Goal: Navigation & Orientation: Find specific page/section

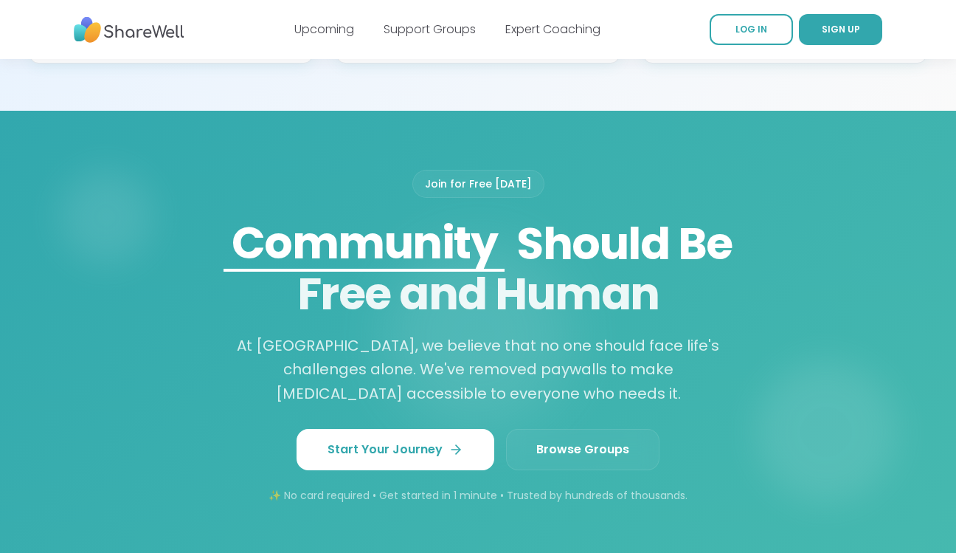
scroll to position [1255, 0]
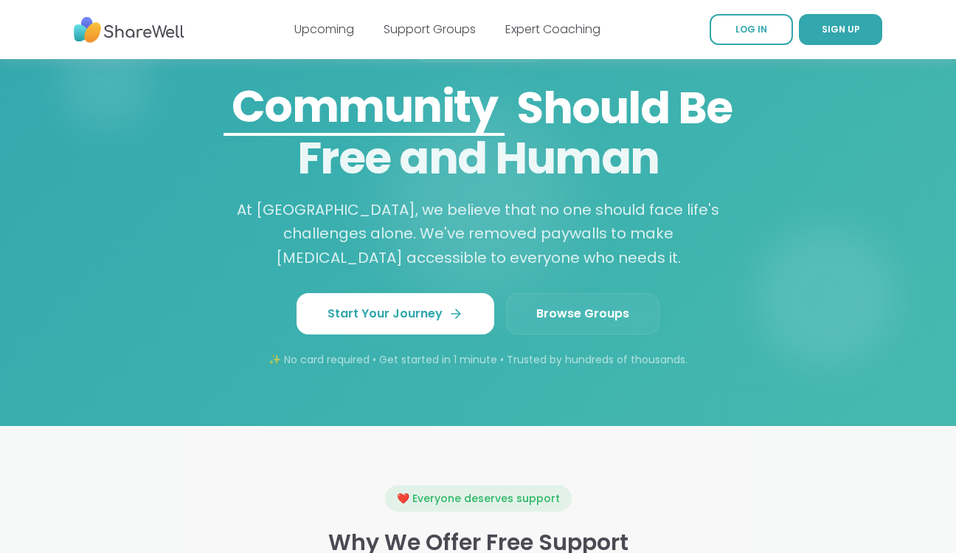
click at [559, 308] on span "Browse Groups" at bounding box center [583, 314] width 93 height 18
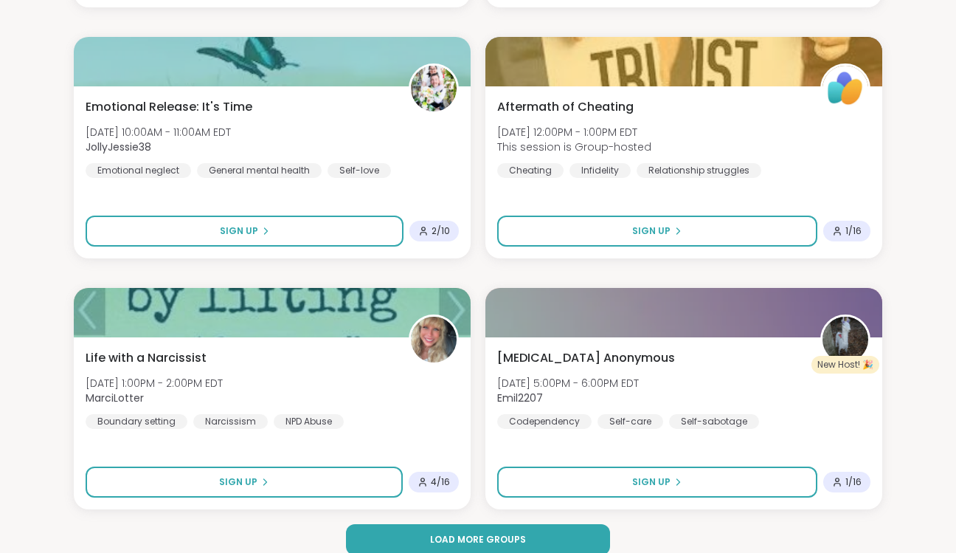
scroll to position [4428, 0]
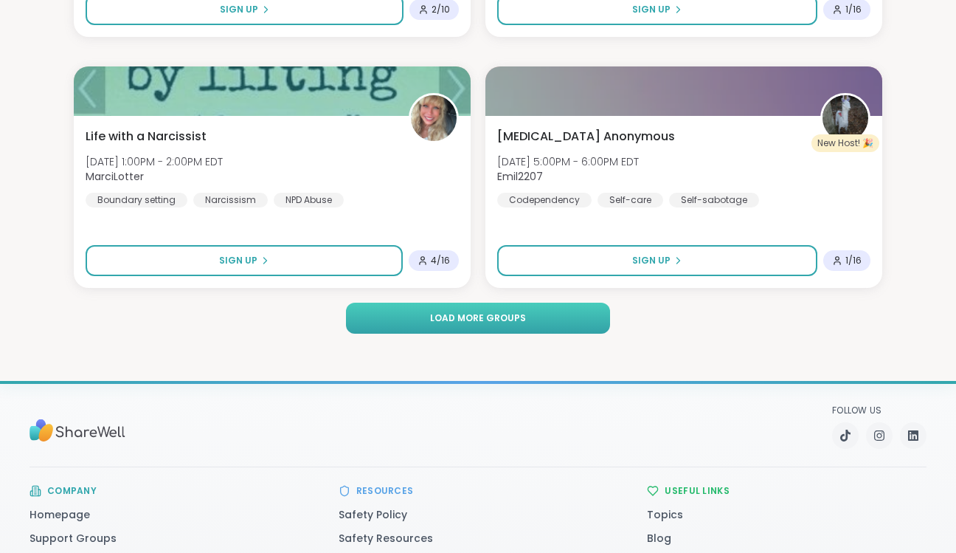
click at [479, 311] on button "Load more groups" at bounding box center [477, 318] width 263 height 31
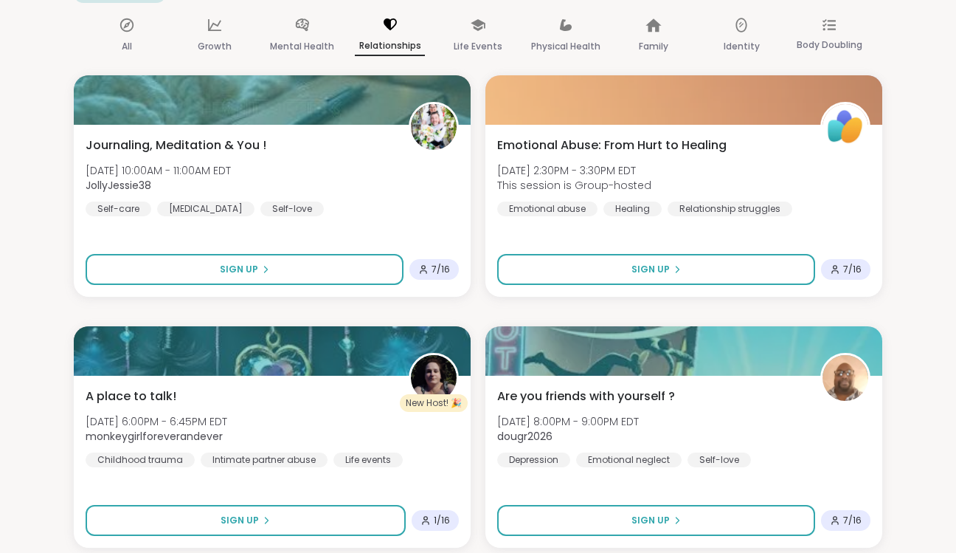
scroll to position [0, 0]
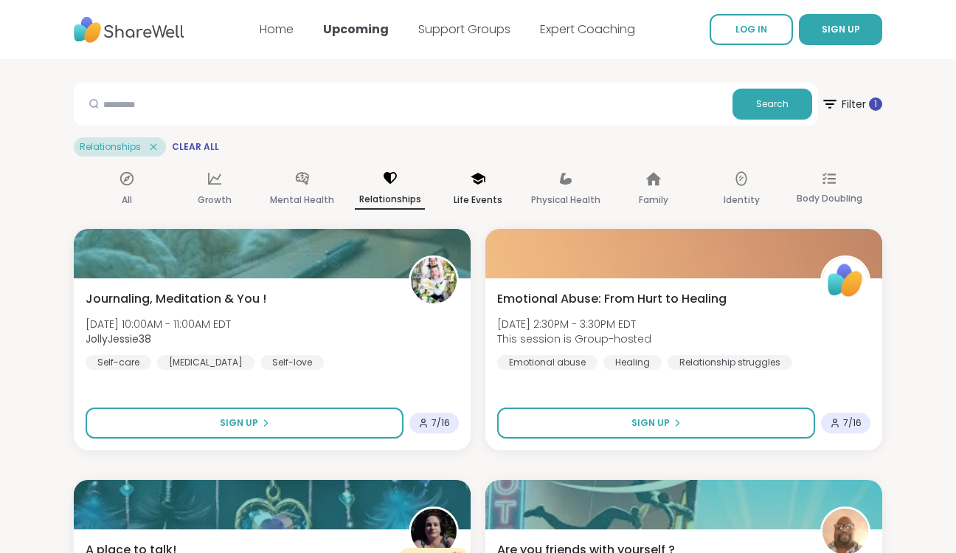
click at [475, 201] on p "Life Events" at bounding box center [478, 200] width 49 height 18
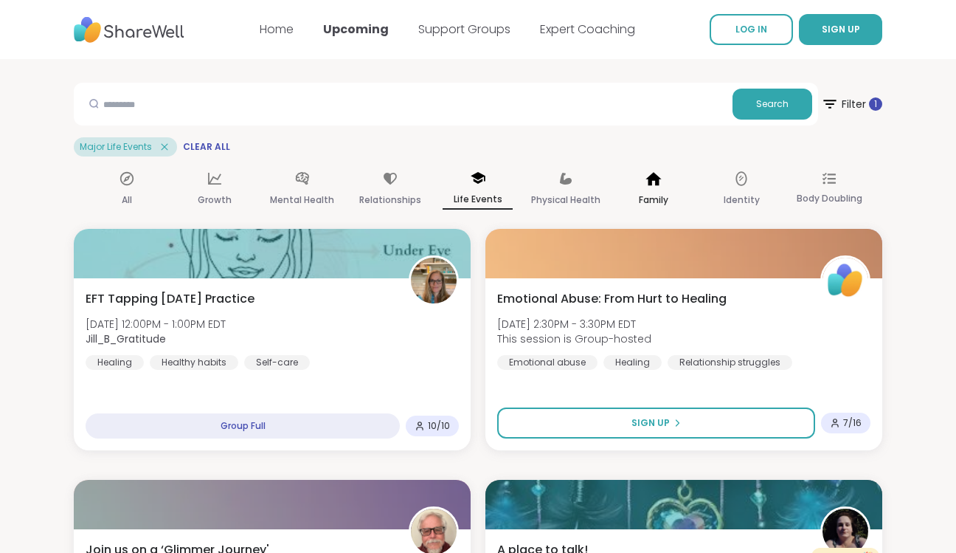
click at [647, 194] on p "Family" at bounding box center [654, 200] width 30 height 18
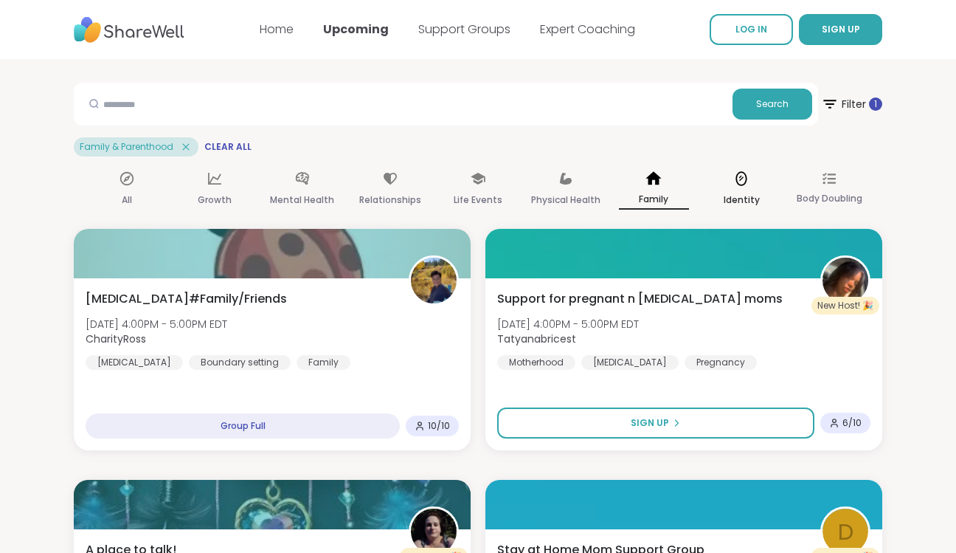
click at [736, 179] on icon at bounding box center [742, 178] width 16 height 16
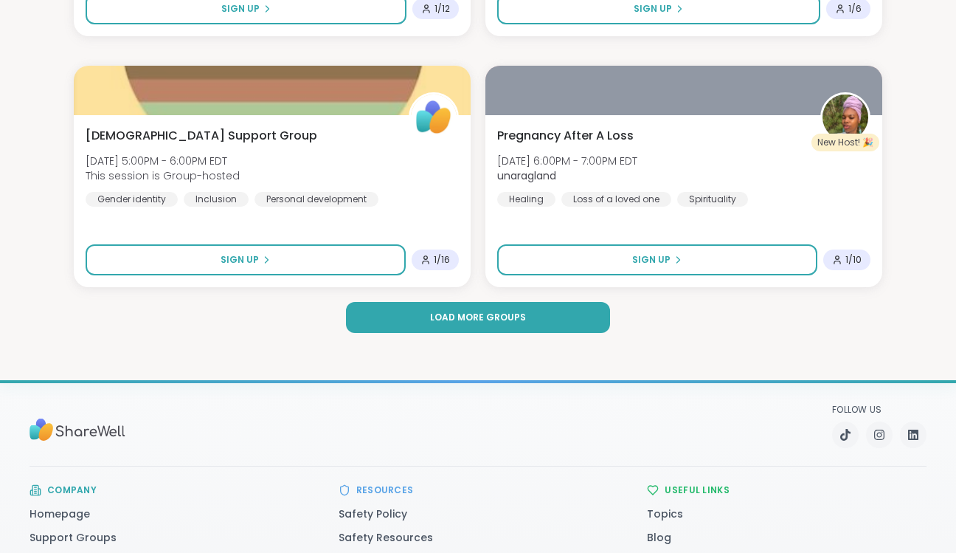
scroll to position [4502, 0]
